Goal: Task Accomplishment & Management: Use online tool/utility

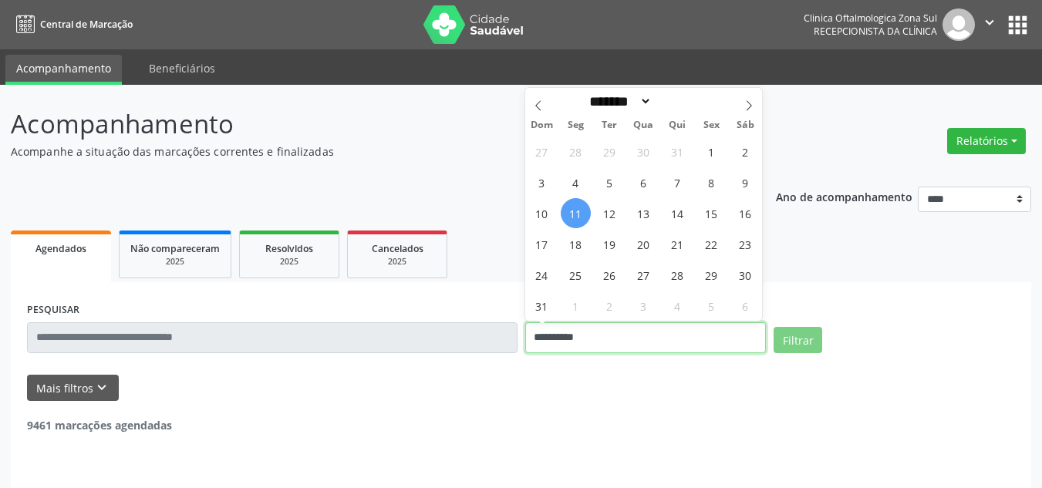
drag, startPoint x: 554, startPoint y: 326, endPoint x: 578, endPoint y: 311, distance: 27.8
click at [555, 325] on input "**********" at bounding box center [645, 337] width 241 height 31
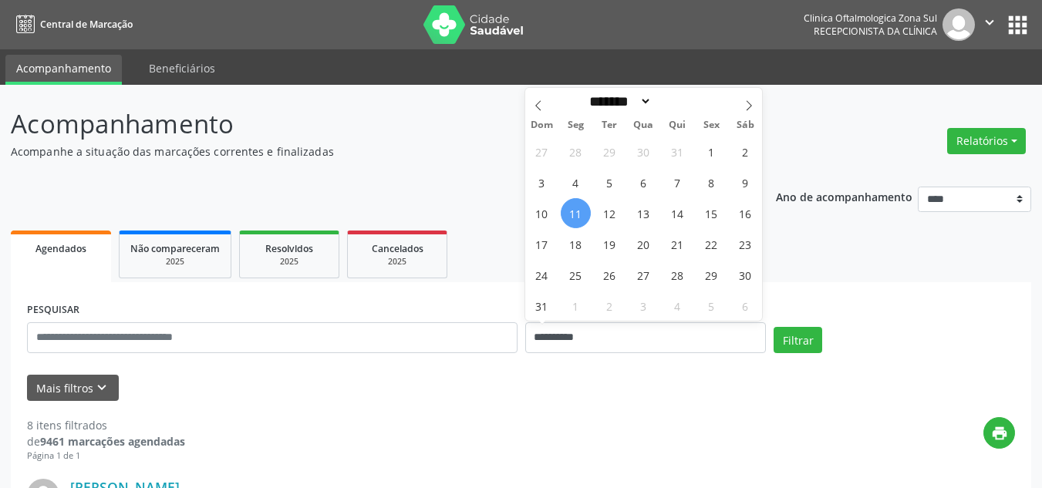
click at [575, 211] on span "11" at bounding box center [576, 213] width 30 height 30
type input "**********"
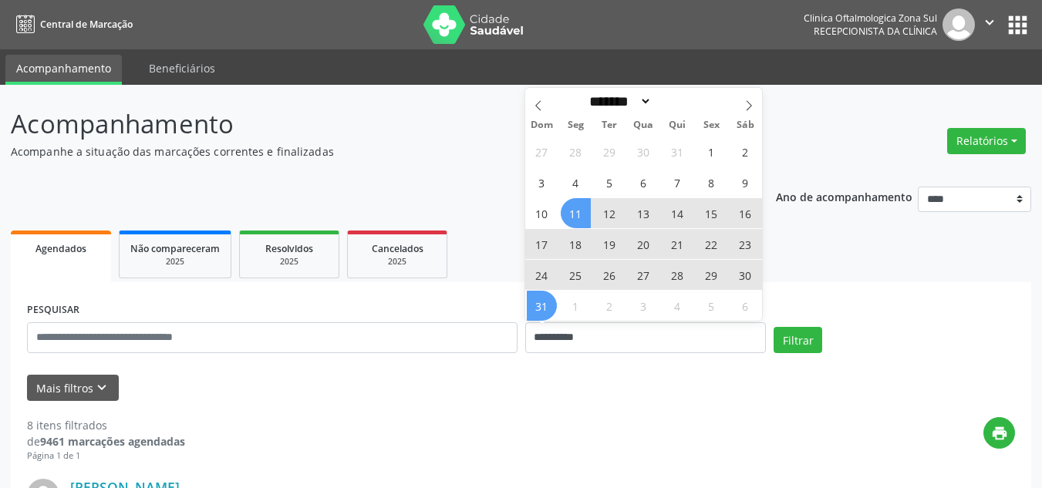
click at [538, 312] on span "31" at bounding box center [542, 306] width 30 height 30
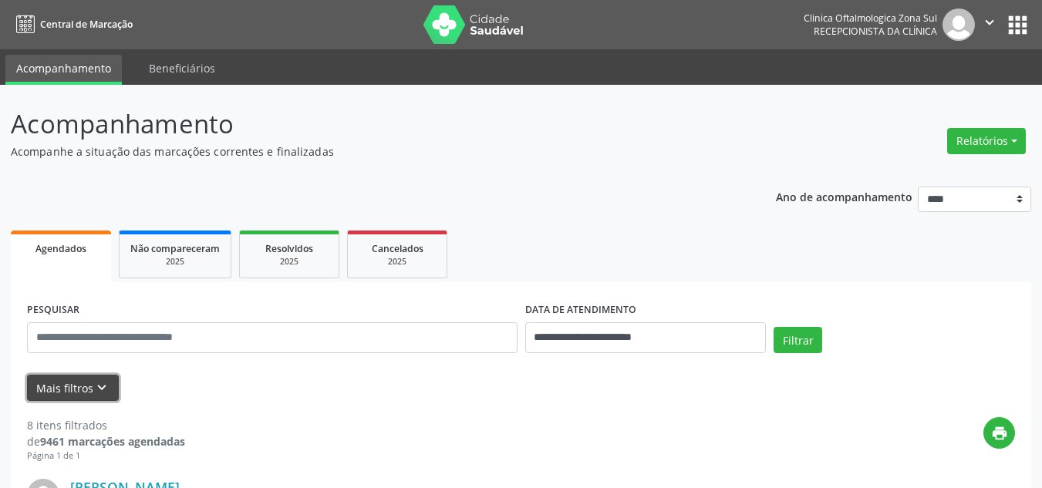
click at [93, 383] on icon "keyboard_arrow_down" at bounding box center [101, 387] width 17 height 17
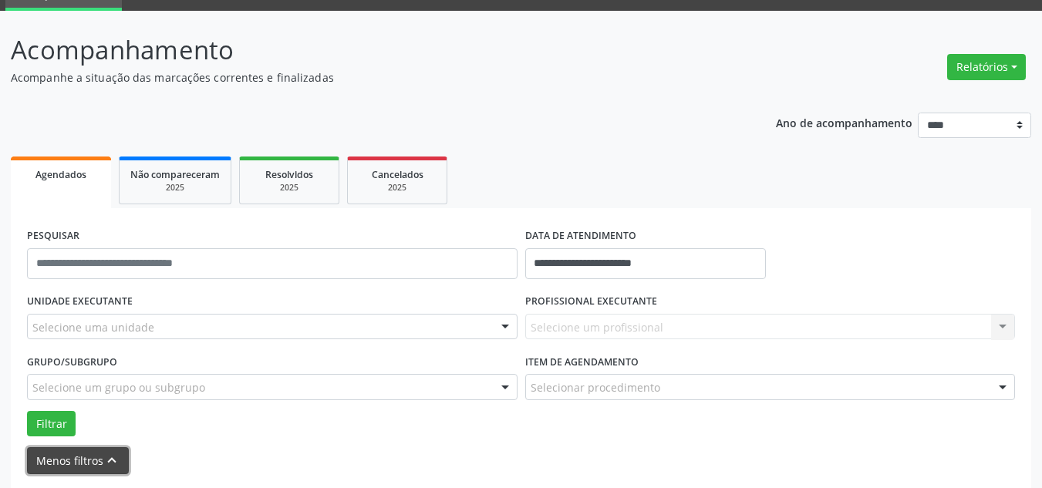
scroll to position [231, 0]
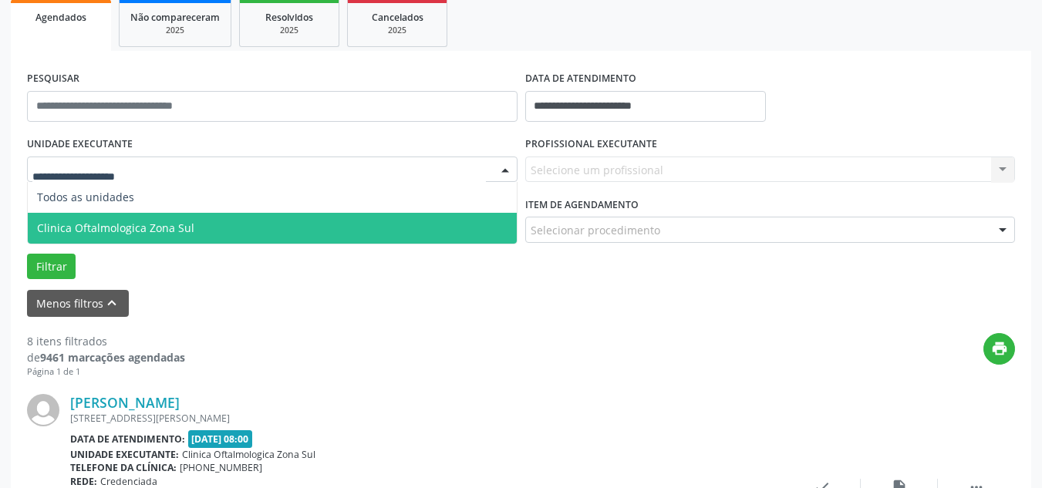
drag, startPoint x: 130, startPoint y: 220, endPoint x: 196, endPoint y: 219, distance: 66.3
click at [130, 220] on span "Clinica Oftalmologica Zona Sul" at bounding box center [272, 228] width 489 height 31
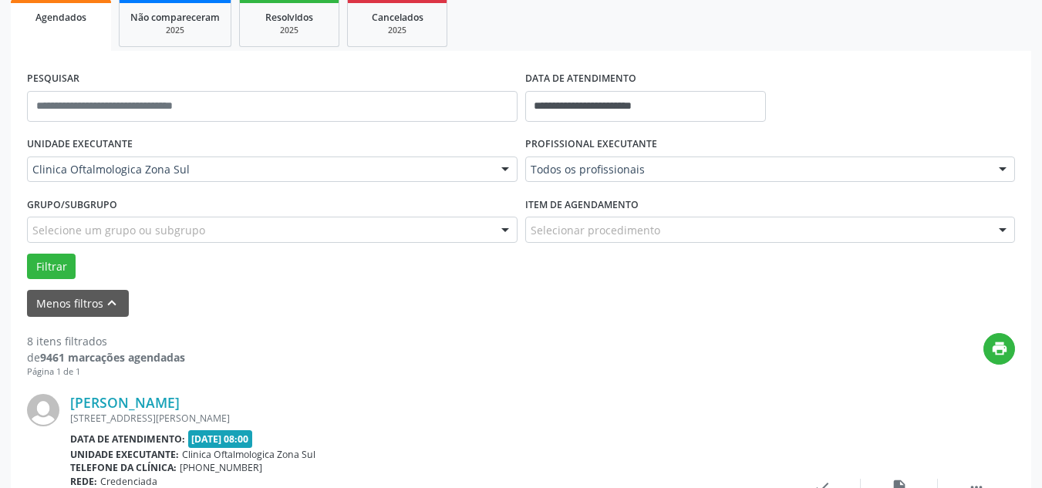
click at [599, 172] on div "Todos os profissionais Todos os profissionais [PERSON_NAME] | Oftalmologia [MED…" at bounding box center [770, 170] width 490 height 26
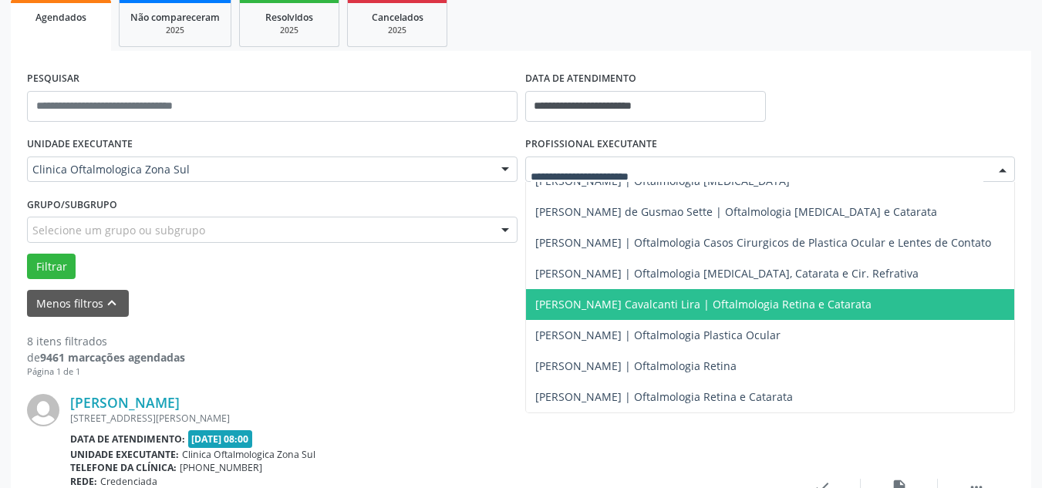
scroll to position [151, 0]
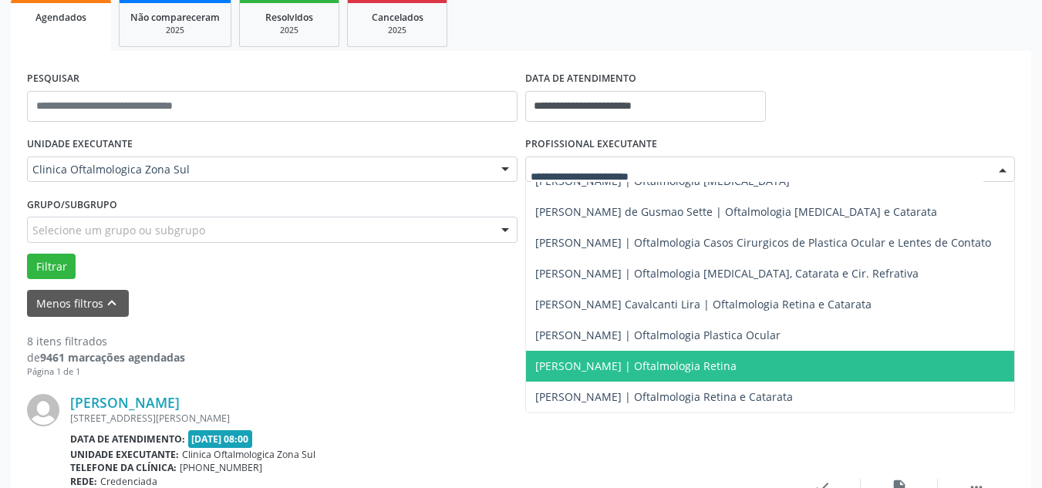
click at [605, 351] on span "[PERSON_NAME] | Oftalmologia Retina" at bounding box center [770, 366] width 489 height 31
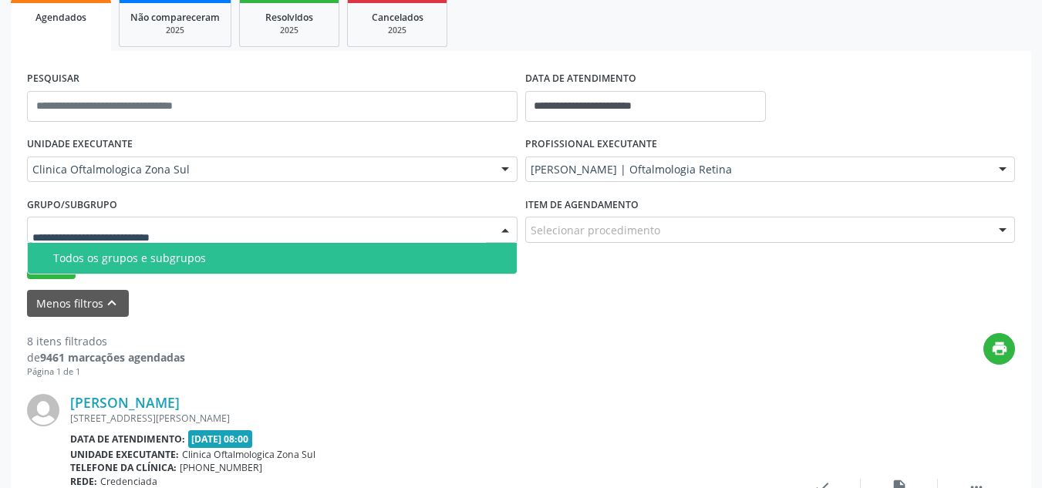
click at [121, 252] on div "Todos os grupos e subgrupos" at bounding box center [280, 258] width 454 height 12
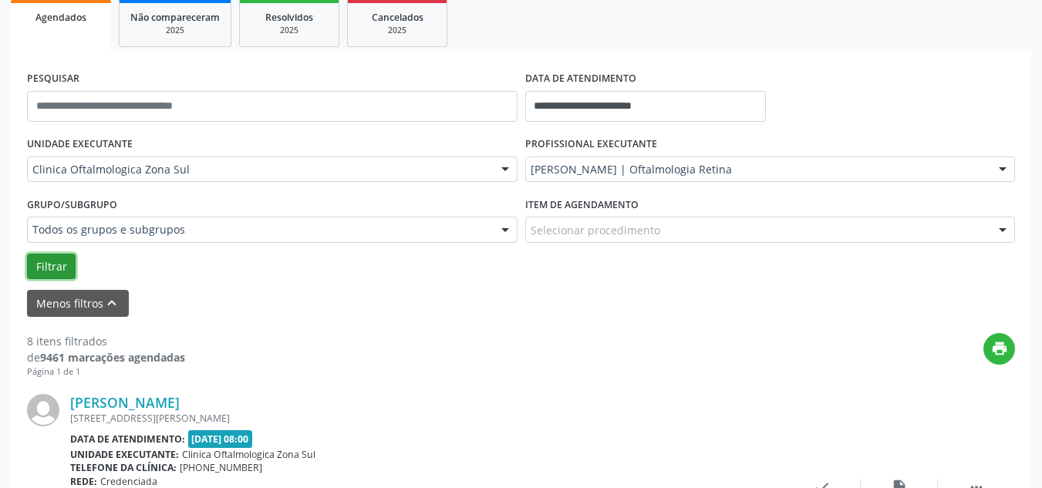
click at [59, 264] on button "Filtrar" at bounding box center [51, 267] width 49 height 26
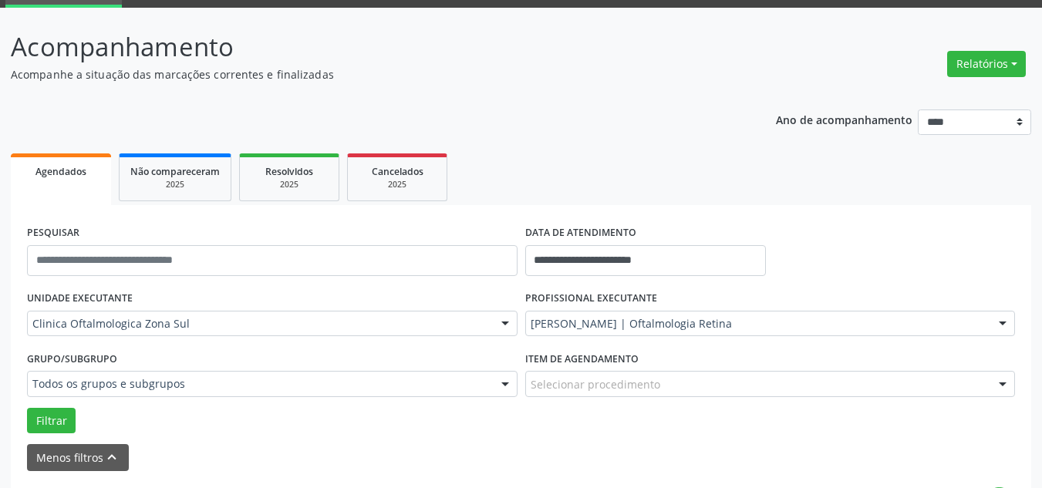
scroll to position [231, 0]
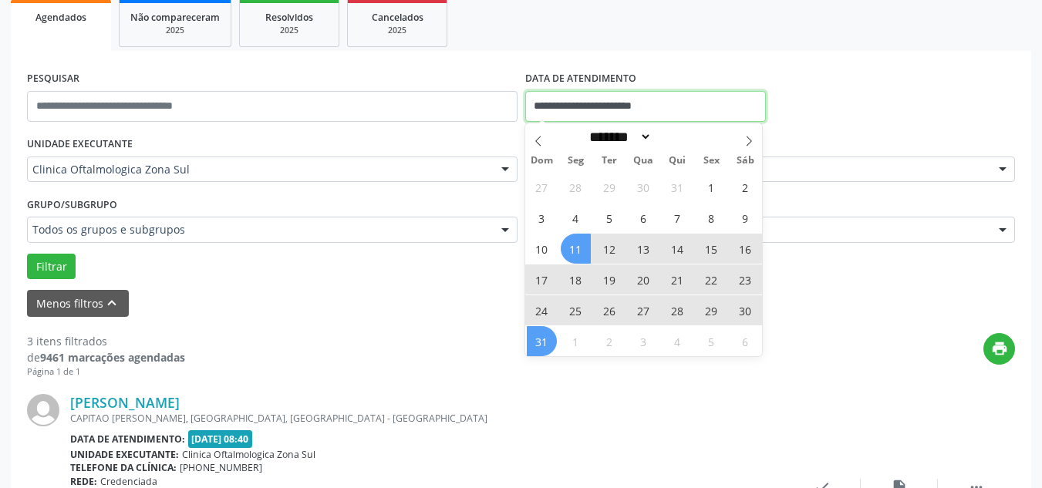
click at [600, 106] on input "**********" at bounding box center [645, 106] width 241 height 31
click at [750, 140] on icon at bounding box center [748, 141] width 11 height 11
select select "*"
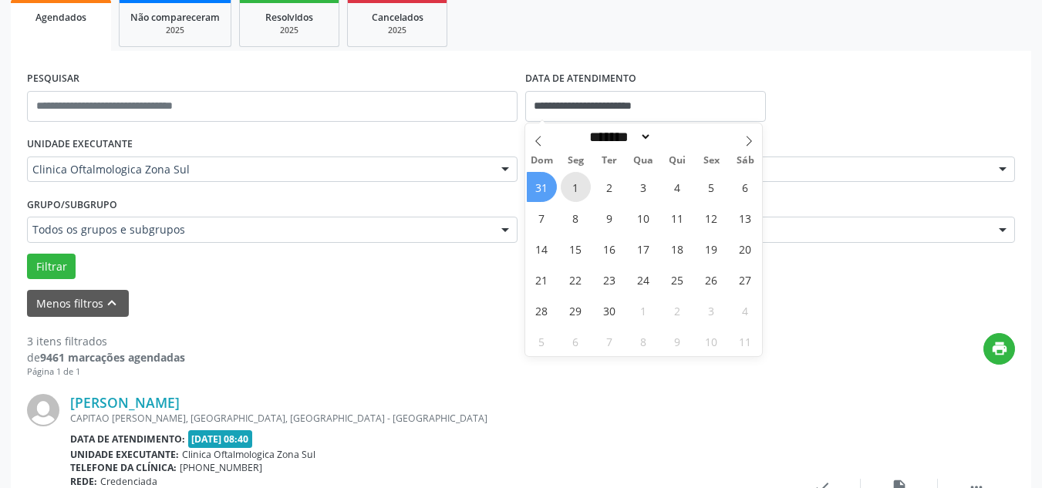
click at [571, 186] on span "1" at bounding box center [576, 187] width 30 height 30
type input "**********"
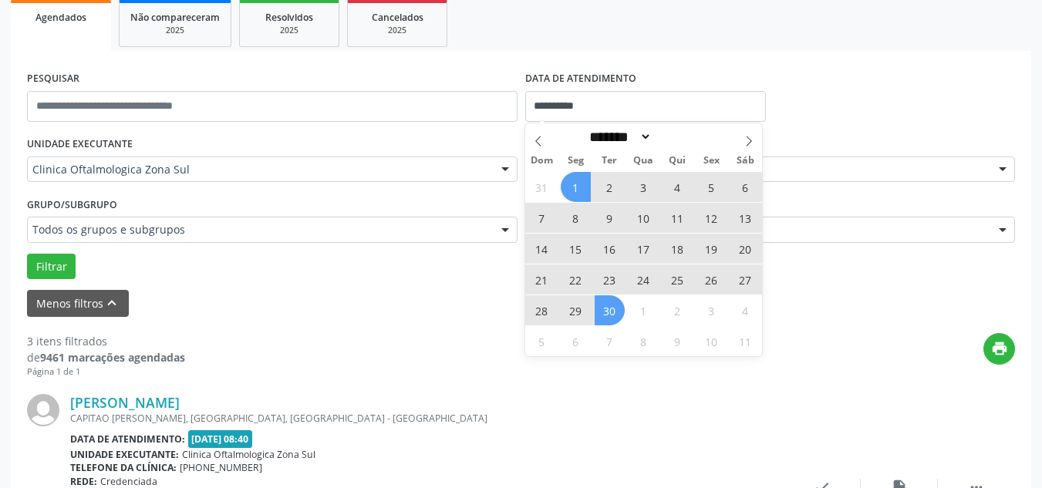
click at [607, 314] on span "30" at bounding box center [610, 310] width 30 height 30
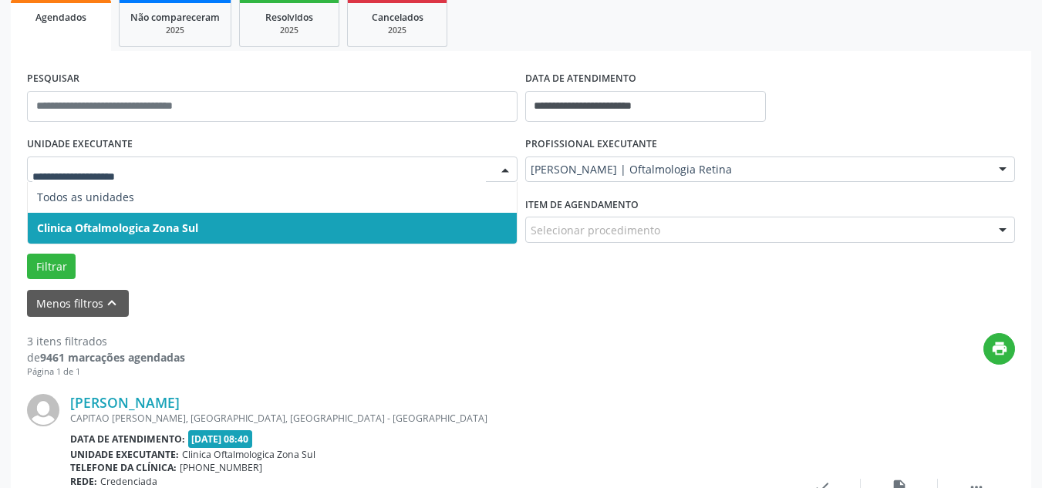
click at [161, 219] on span "Clinica Oftalmologica Zona Sul" at bounding box center [272, 228] width 489 height 31
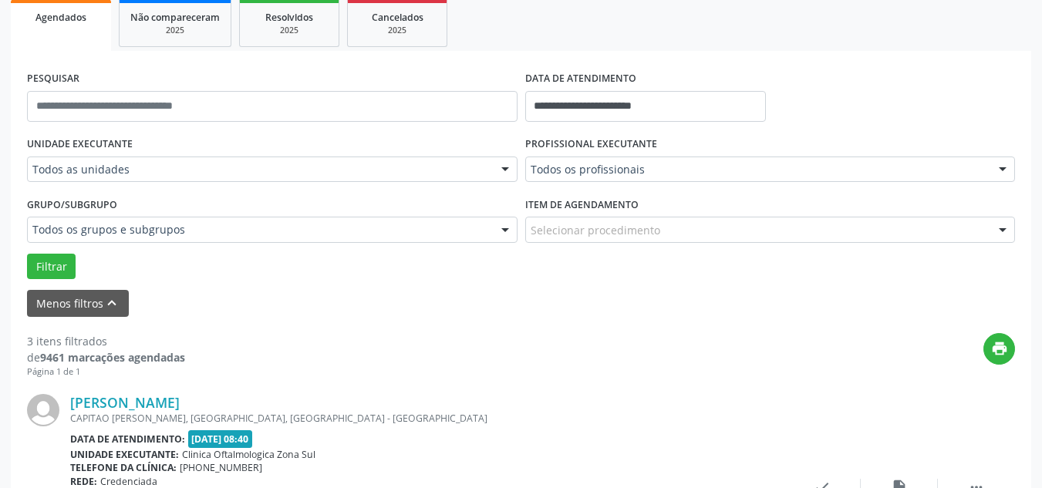
click at [642, 179] on div "Todos os profissionais" at bounding box center [770, 170] width 490 height 26
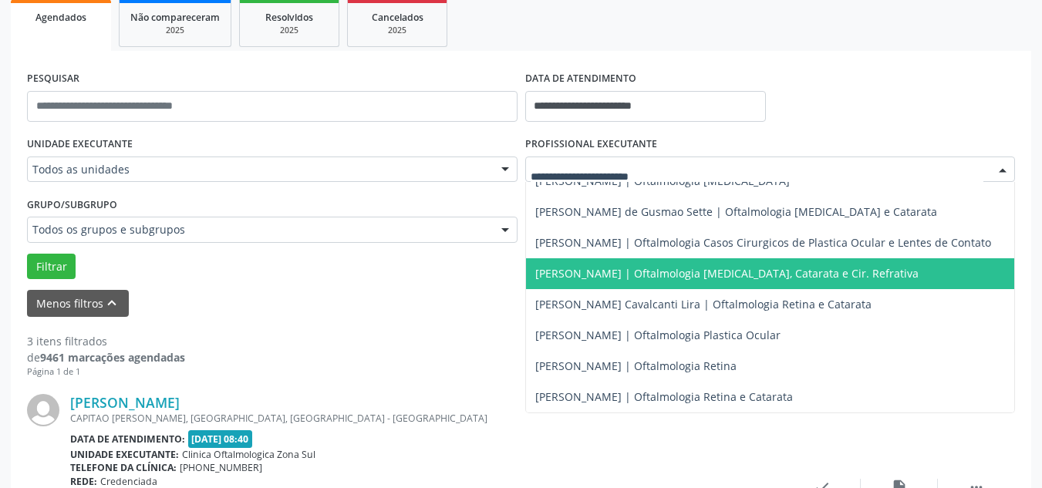
click at [591, 266] on span "[PERSON_NAME] | Oftalmologia [MEDICAL_DATA], Catarata e Cir. Refrativa" at bounding box center [726, 273] width 383 height 15
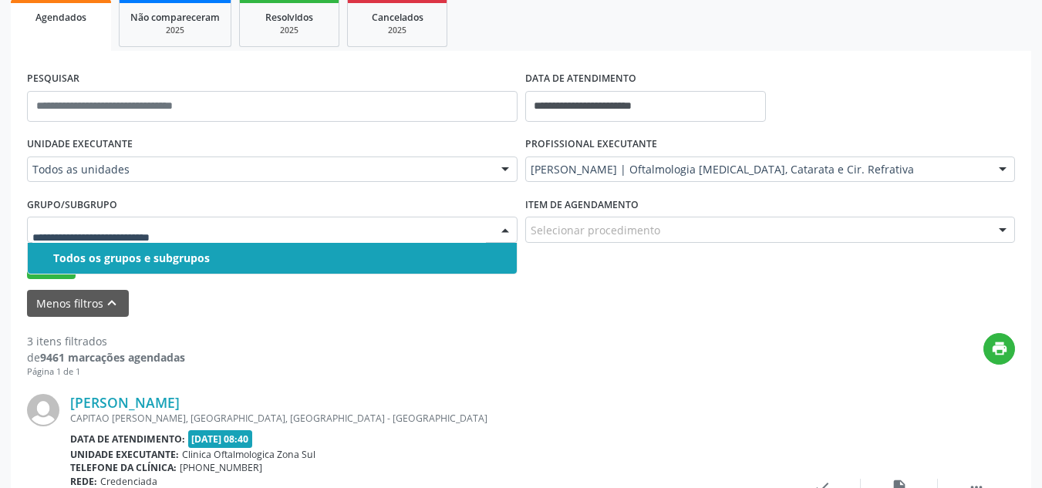
click at [149, 260] on div "Todos os grupos e subgrupos" at bounding box center [280, 258] width 454 height 12
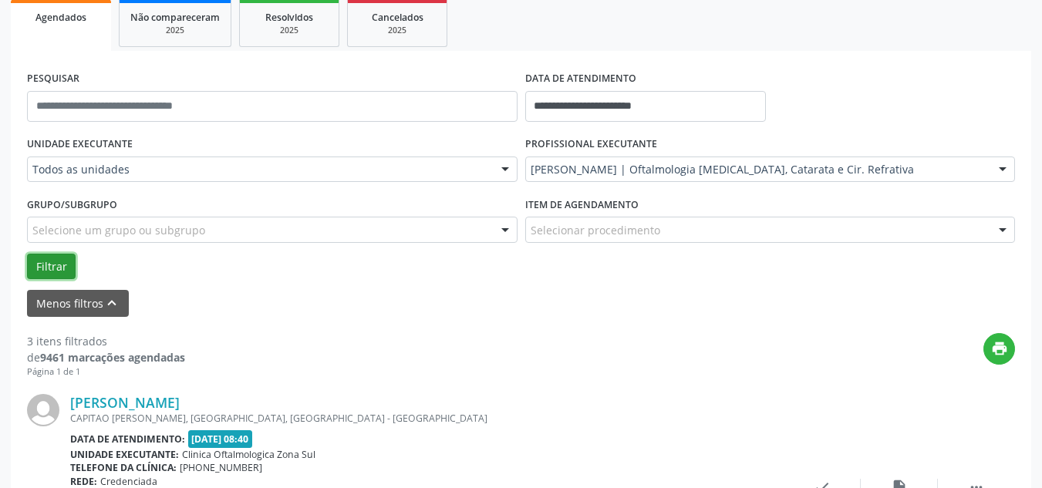
click at [60, 268] on button "Filtrar" at bounding box center [51, 267] width 49 height 26
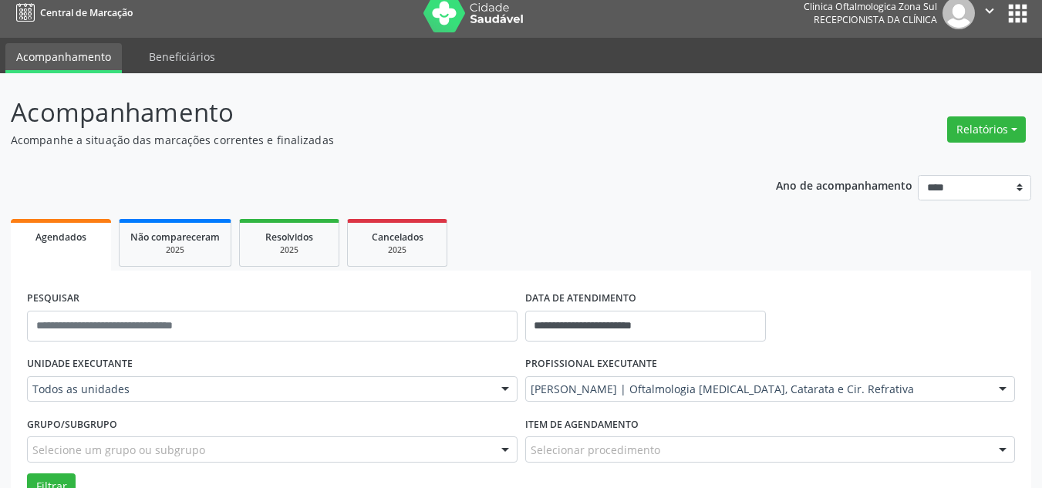
scroll to position [0, 0]
